Goal: Task Accomplishment & Management: Use online tool/utility

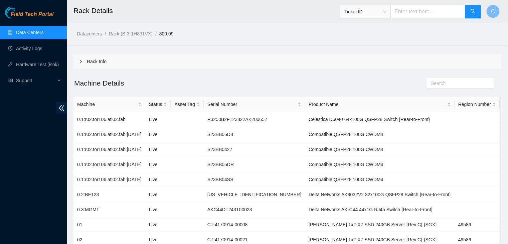
scroll to position [106, 0]
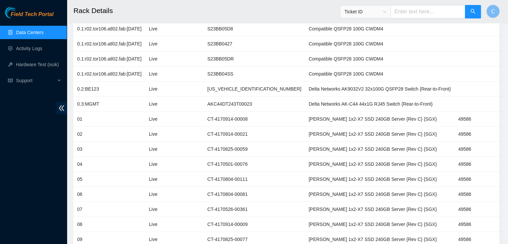
click at [16, 30] on link "Data Centers" at bounding box center [29, 32] width 27 height 5
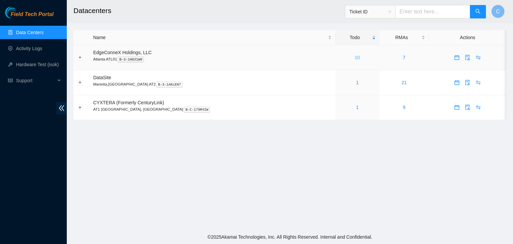
click at [355, 58] on link "10" at bounding box center [357, 57] width 5 height 5
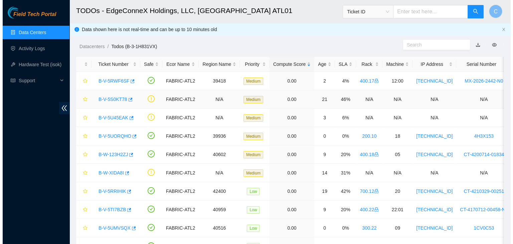
scroll to position [37, 0]
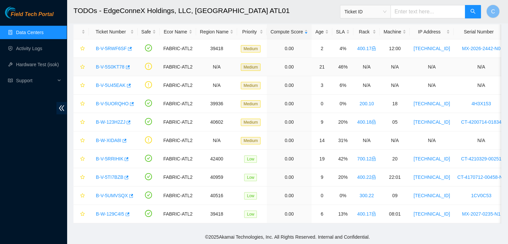
click at [109, 64] on link "B-V-5S0KT78" at bounding box center [110, 66] width 29 height 5
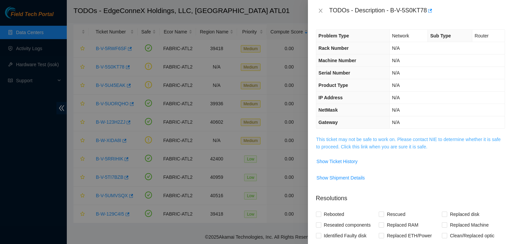
click at [405, 139] on link "This ticket may not be safe to work on. Please contact NIE to determine whether…" at bounding box center [408, 143] width 184 height 13
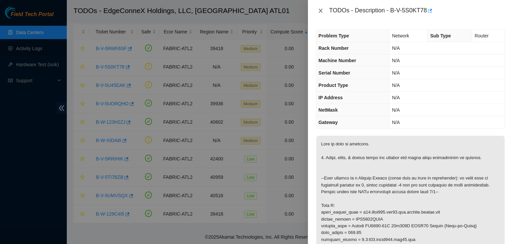
click at [322, 11] on icon "close" at bounding box center [320, 10] width 5 height 5
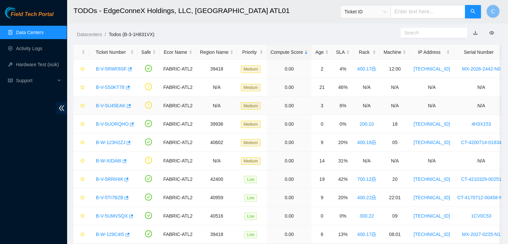
scroll to position [12, 0]
click at [142, 66] on td at bounding box center [149, 69] width 22 height 18
drag, startPoint x: 135, startPoint y: 66, endPoint x: 141, endPoint y: 67, distance: 6.1
click at [141, 67] on td at bounding box center [149, 69] width 22 height 18
click at [140, 67] on td at bounding box center [149, 69] width 22 height 18
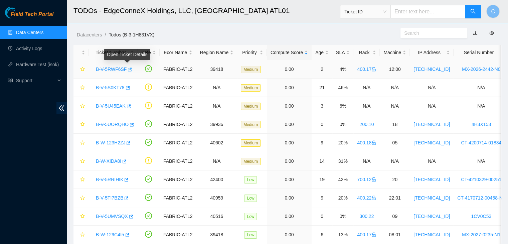
click at [127, 69] on icon "button" at bounding box center [129, 69] width 5 height 5
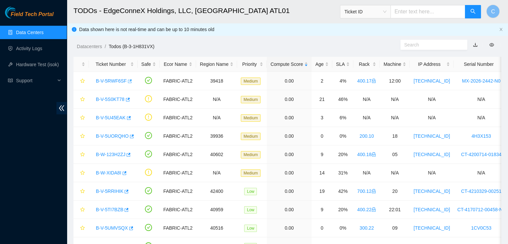
scroll to position [37, 0]
